Goal: Check status: Check status

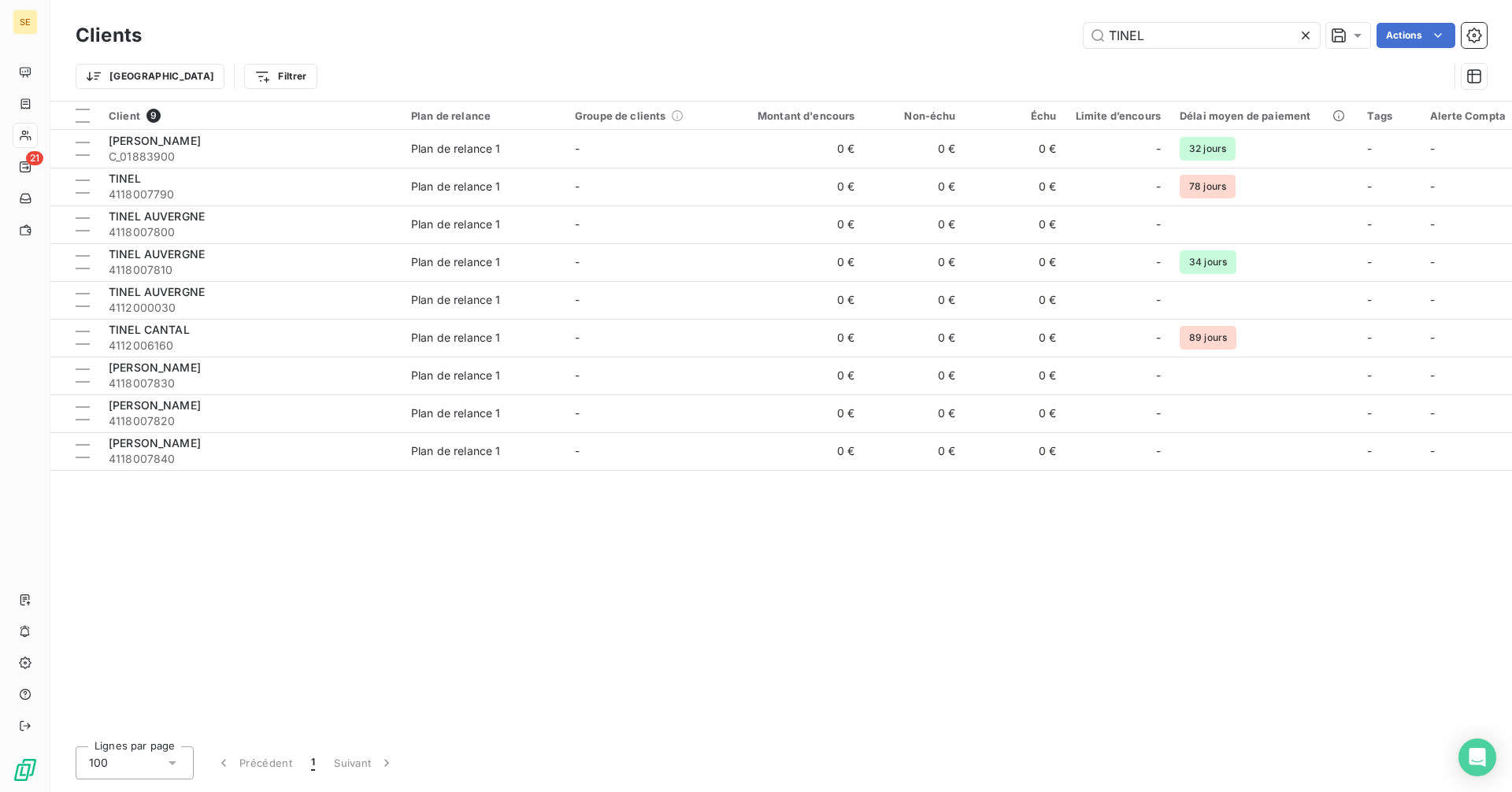
drag, startPoint x: 1164, startPoint y: 37, endPoint x: 1054, endPoint y: 37, distance: 110.0
click at [1054, 37] on div "TINEL Actions" at bounding box center [823, 35] width 1327 height 25
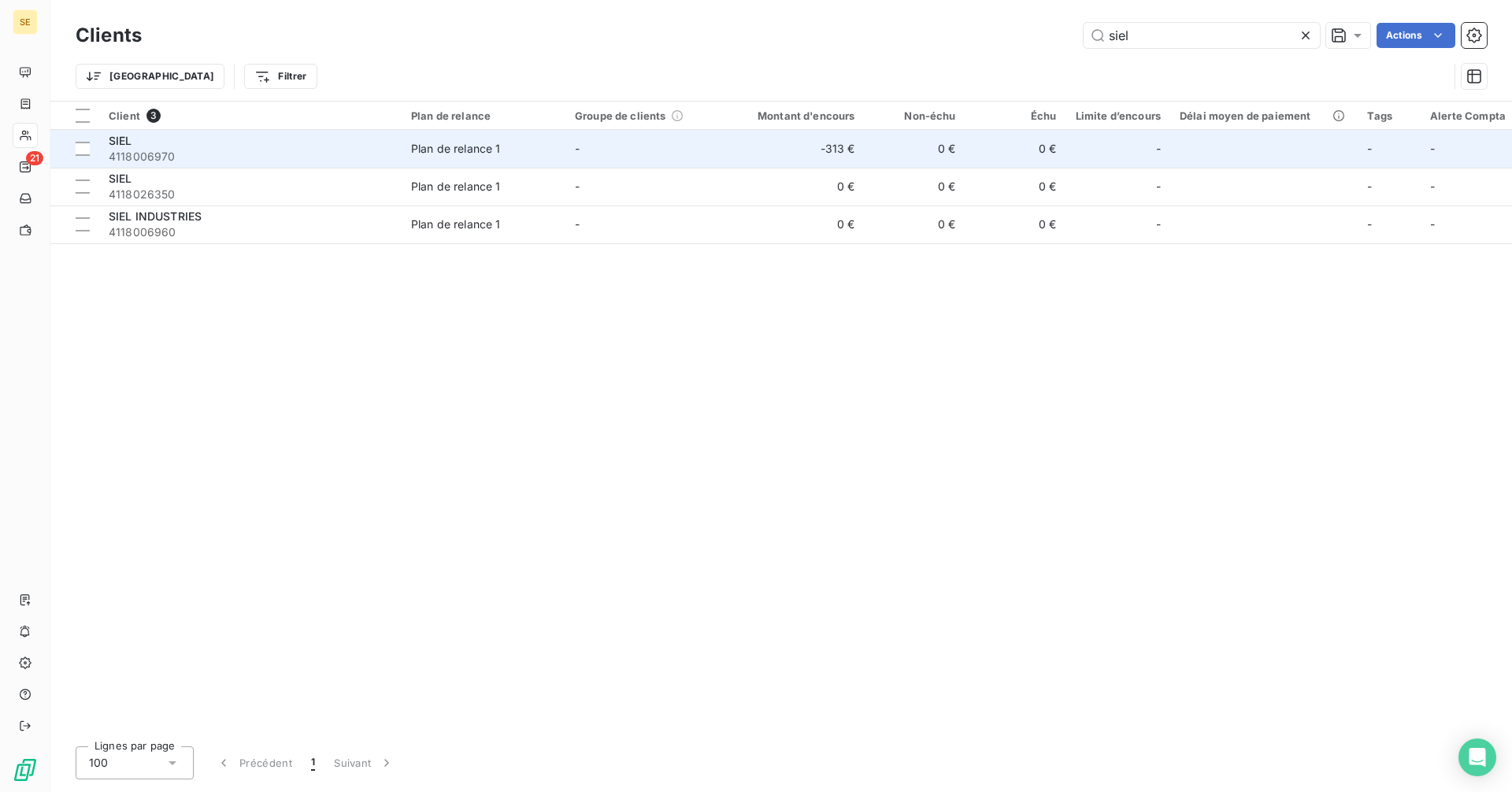
type input "siel"
click at [598, 150] on td "-" at bounding box center [647, 148] width 164 height 38
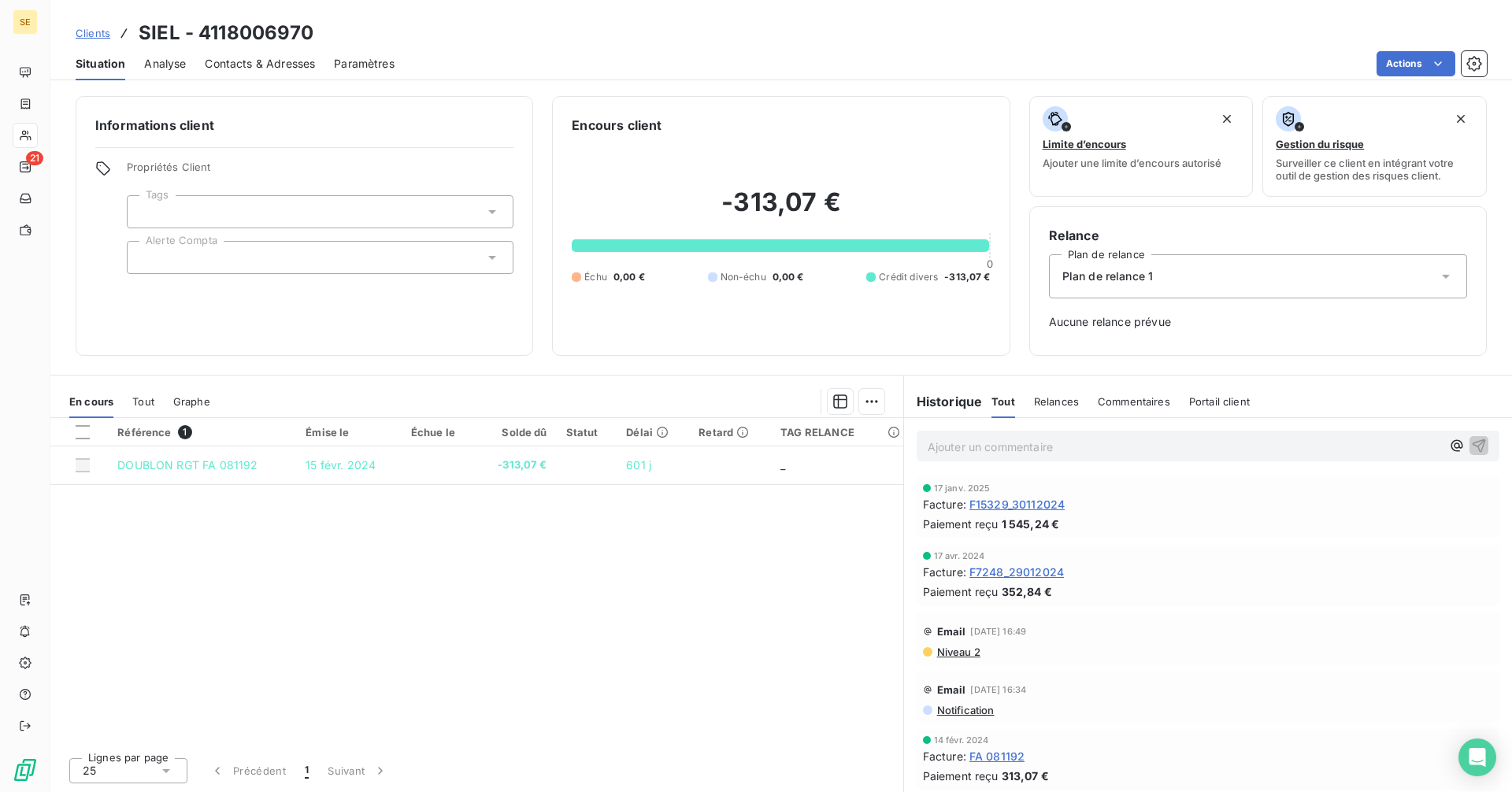
click at [1008, 498] on span "F15329_30112024" at bounding box center [1017, 504] width 96 height 17
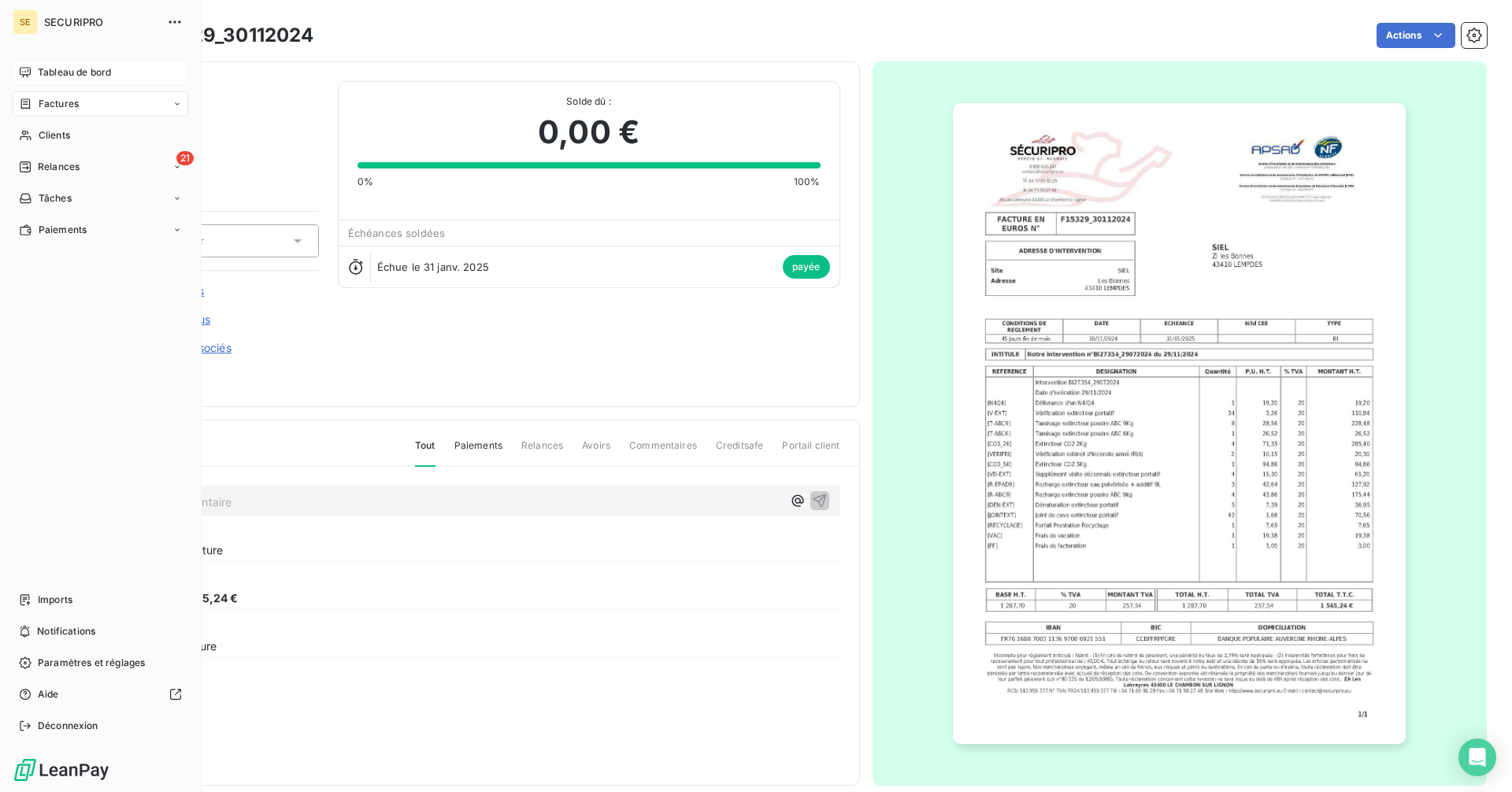
click at [36, 71] on div "Tableau de bord" at bounding box center [100, 72] width 175 height 25
